Goal: Find specific page/section: Find specific page/section

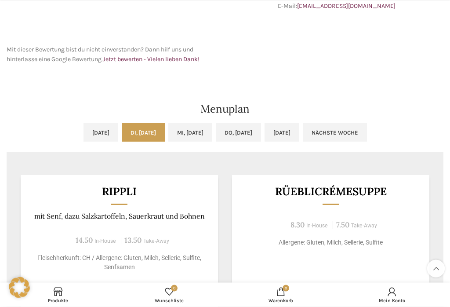
scroll to position [341, 0]
click at [186, 132] on link "Mi, [DATE]" at bounding box center [190, 132] width 44 height 18
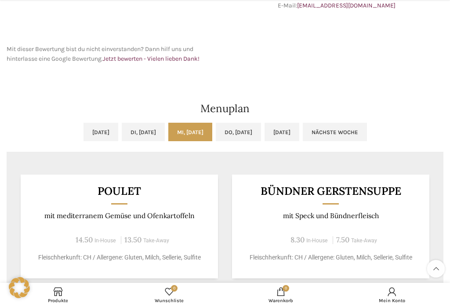
click at [246, 134] on link "Do, [DATE]" at bounding box center [238, 132] width 45 height 18
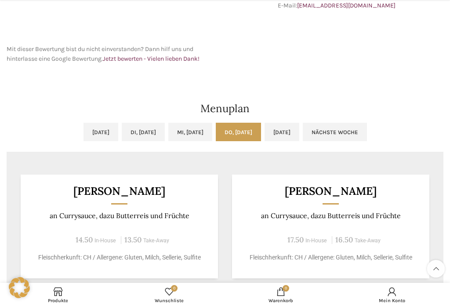
click at [299, 131] on link "[DATE]" at bounding box center [282, 132] width 35 height 18
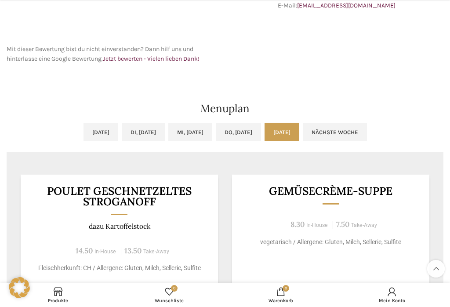
scroll to position [340, 0]
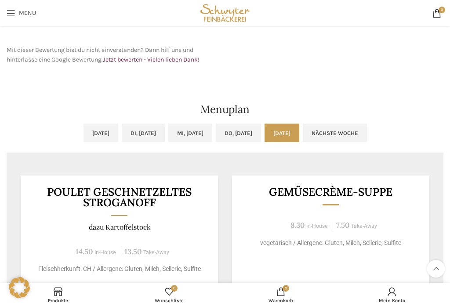
click at [367, 139] on link "Nächste Woche" at bounding box center [335, 132] width 64 height 18
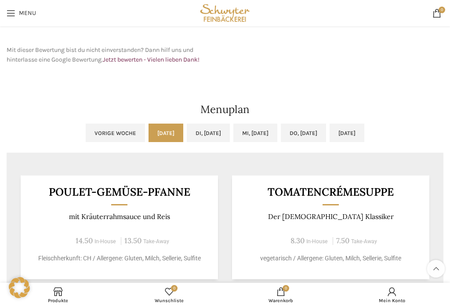
click at [202, 129] on link "Di, [DATE]" at bounding box center [208, 132] width 43 height 18
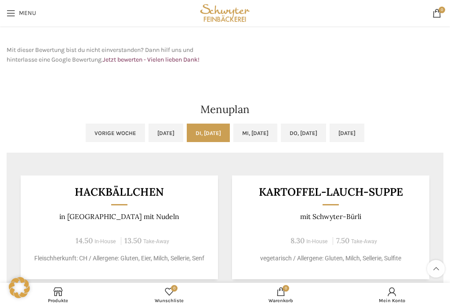
click at [258, 133] on link "Mi, [DATE]" at bounding box center [255, 132] width 44 height 18
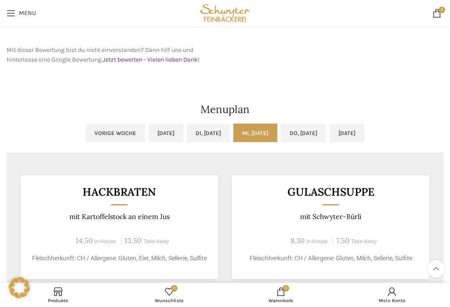
click at [318, 135] on link "Do, [DATE]" at bounding box center [303, 132] width 45 height 18
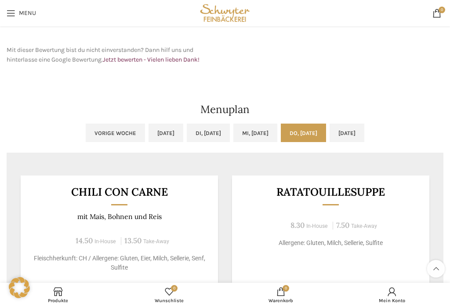
click at [364, 135] on link "[DATE]" at bounding box center [347, 132] width 35 height 18
